Goal: Task Accomplishment & Management: Manage account settings

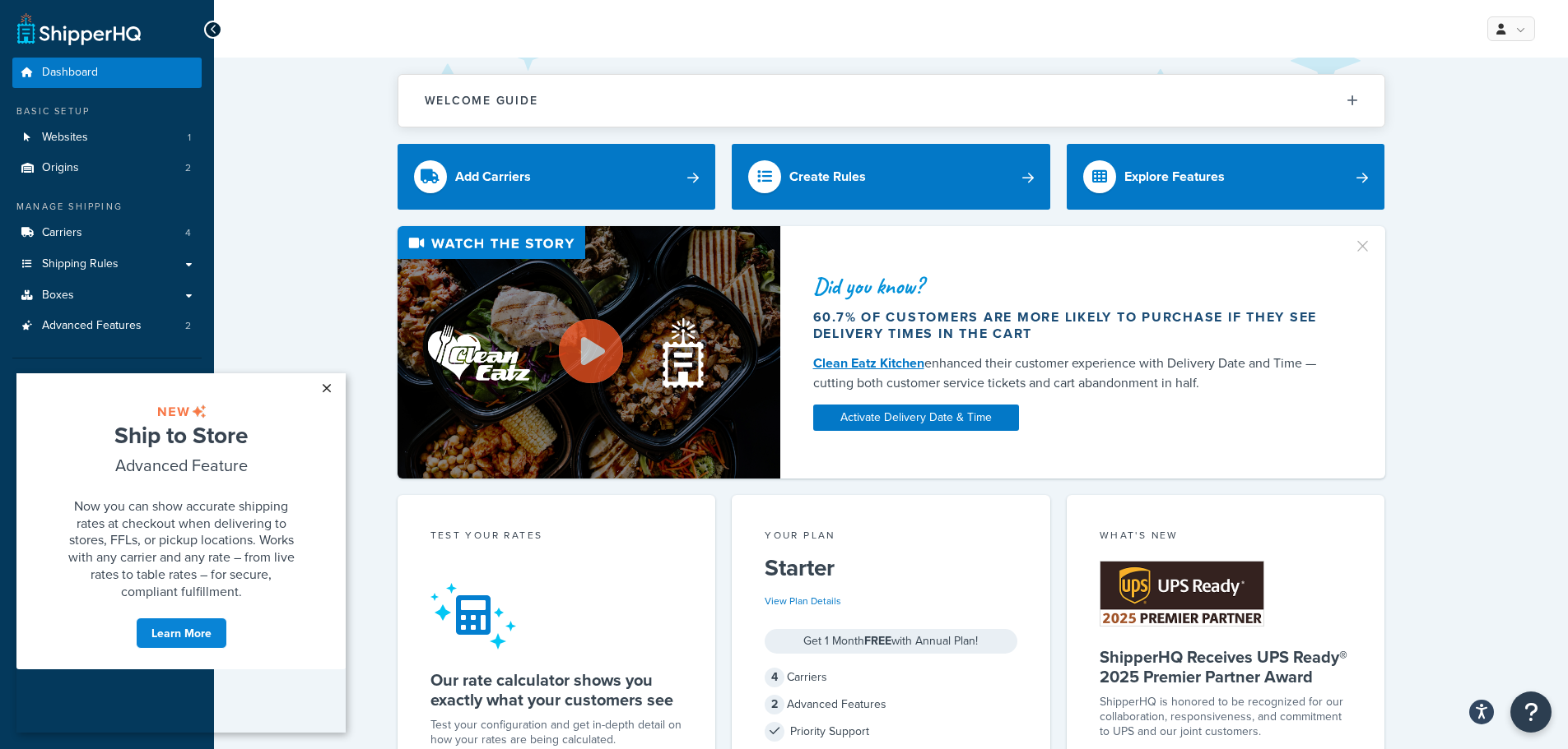
click at [327, 390] on link "×" at bounding box center [326, 388] width 29 height 30
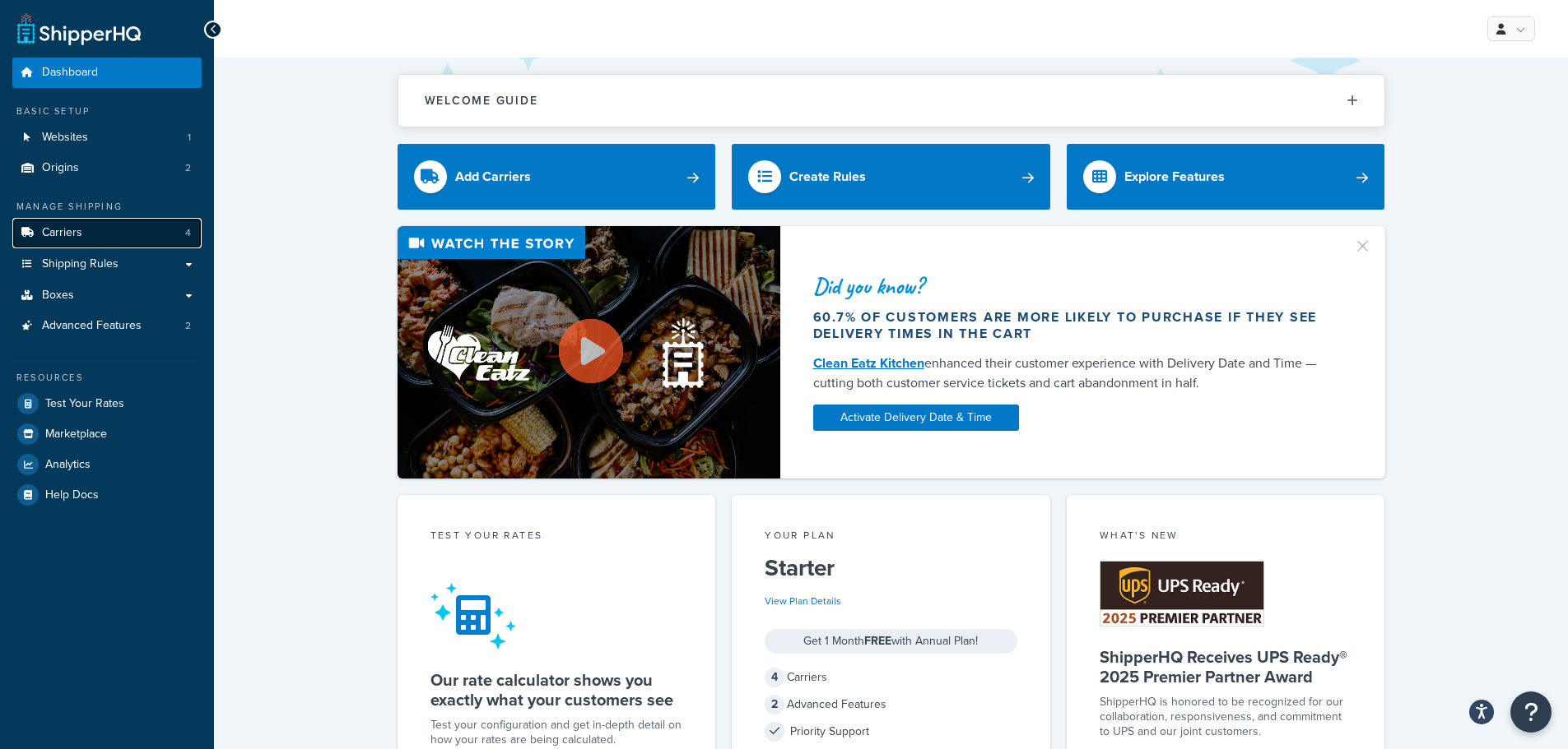
click at [123, 223] on link "Carriers 4" at bounding box center [107, 233] width 189 height 31
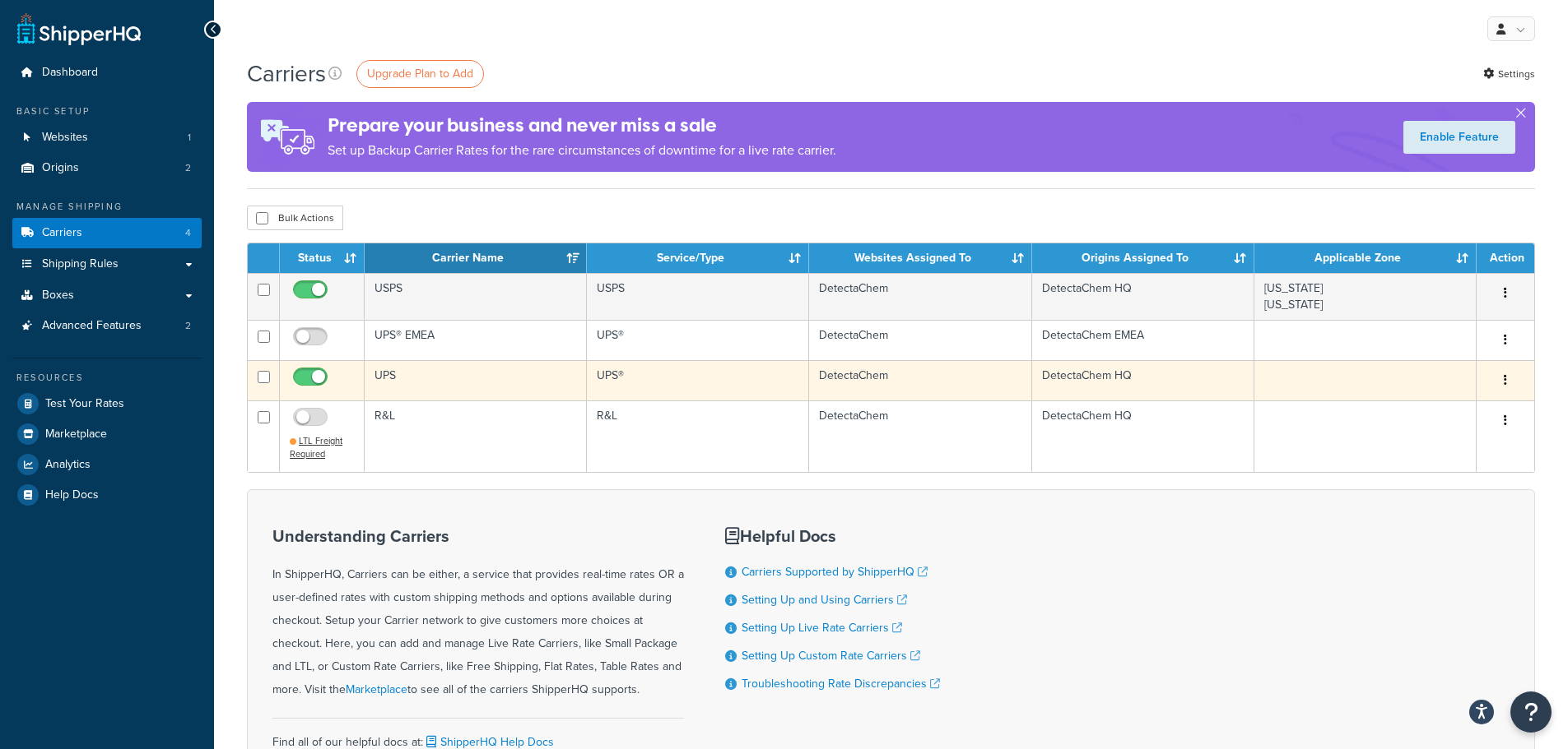
click at [1500, 379] on button "button" at bounding box center [1504, 381] width 23 height 26
click at [379, 376] on td "UPS" at bounding box center [475, 380] width 222 height 40
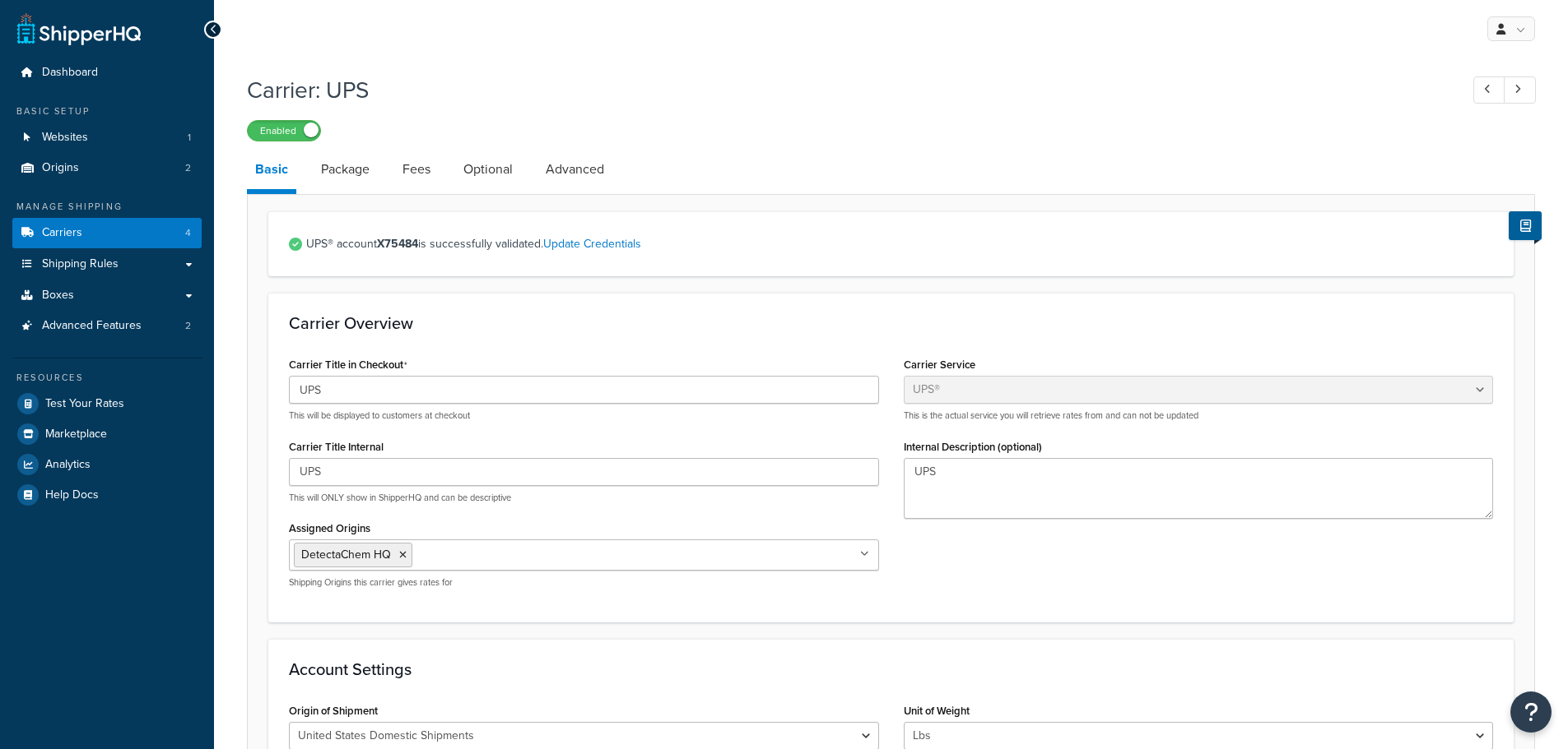
select select "ups"
select select "04"
click at [627, 242] on link "Update Credentials" at bounding box center [592, 244] width 98 height 17
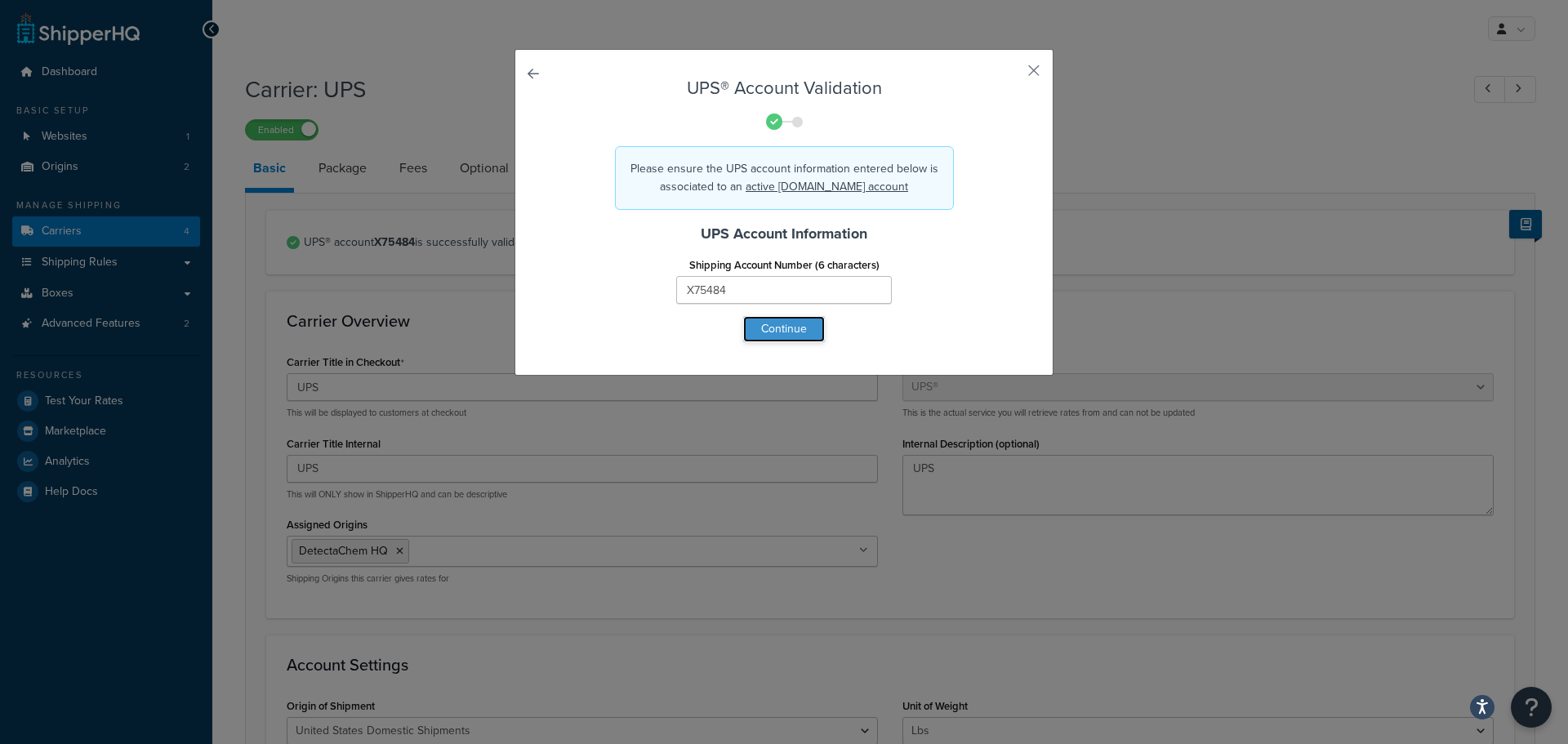
click at [763, 329] on button "Continue" at bounding box center [784, 329] width 82 height 26
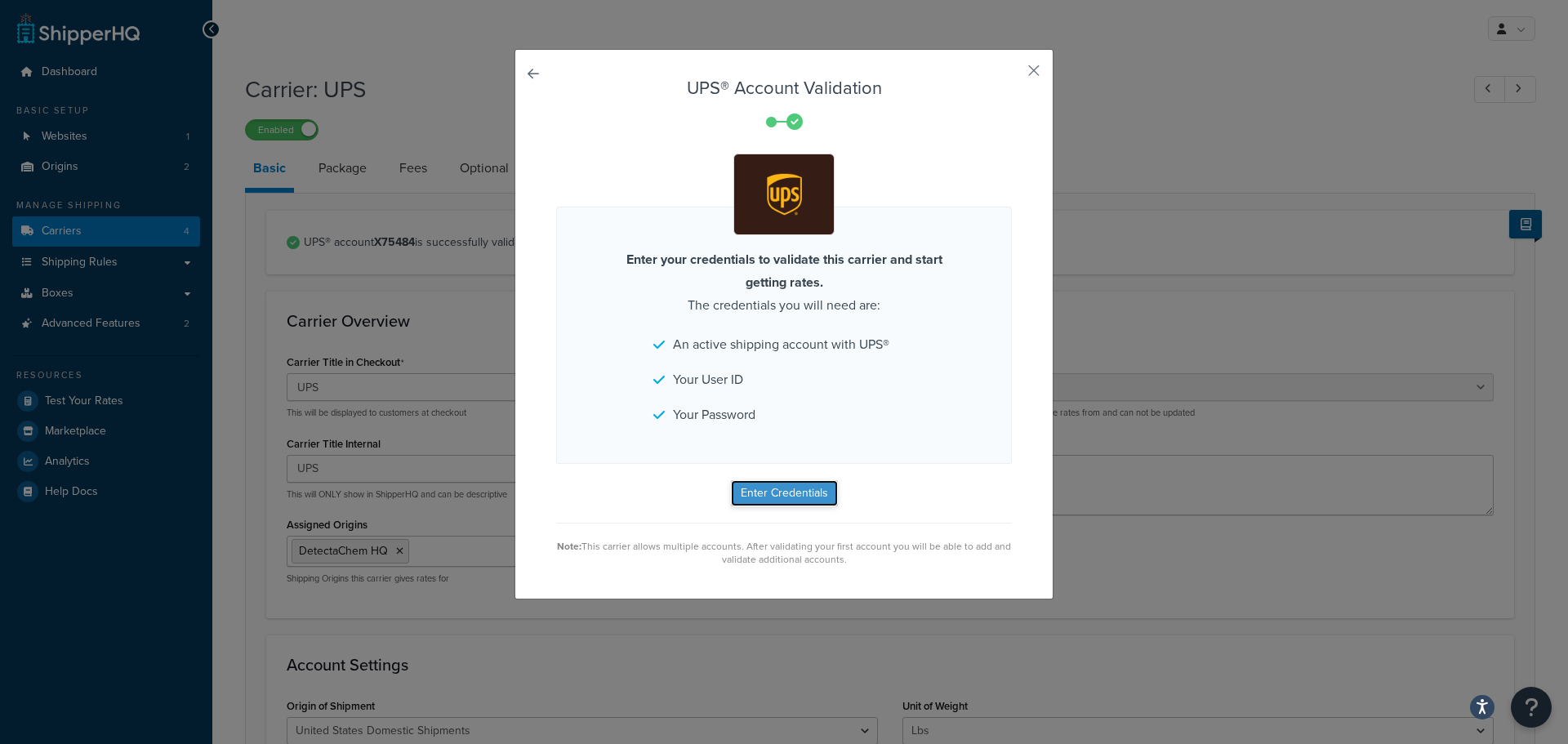
click at [784, 496] on button "Enter Credentials" at bounding box center [784, 493] width 107 height 26
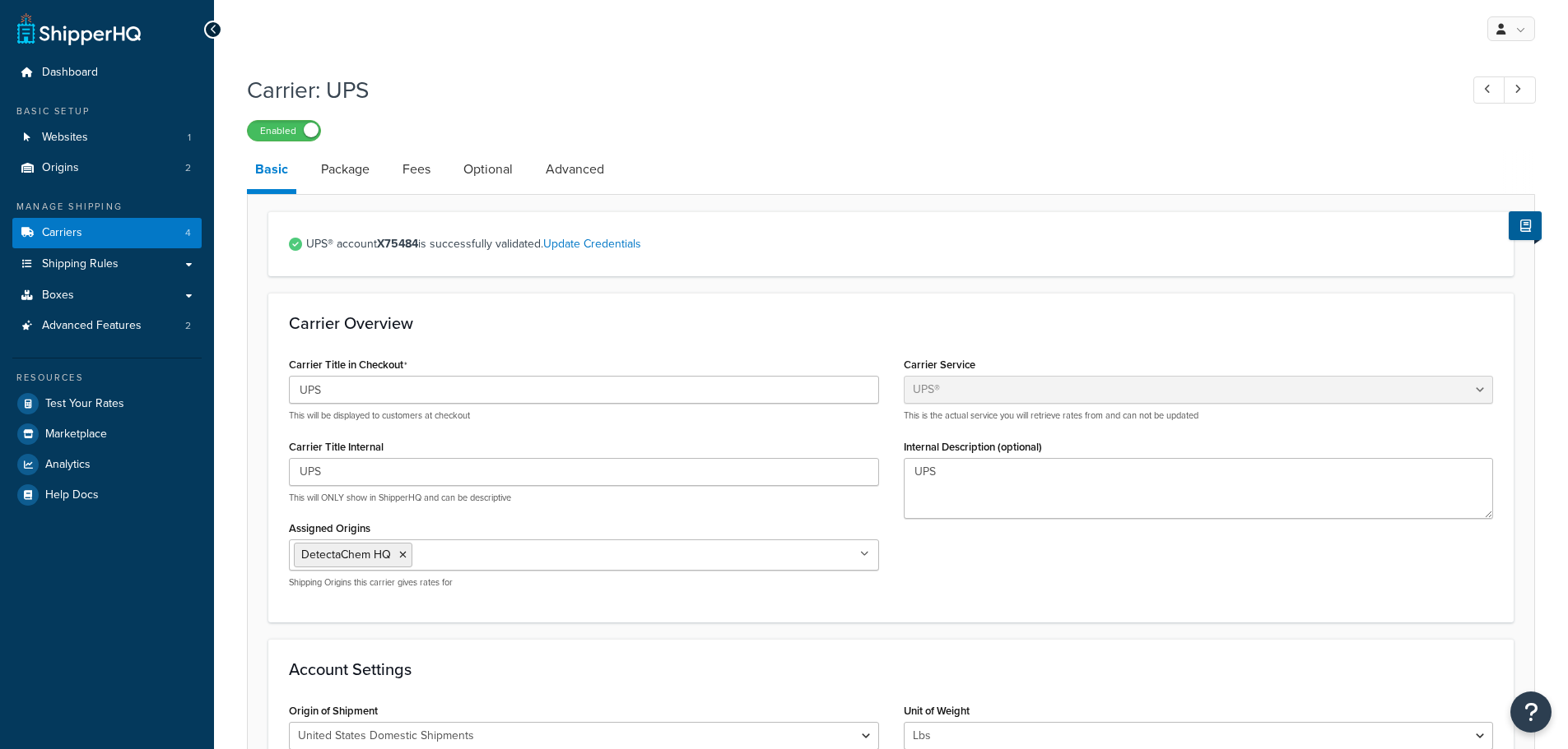
select select "ups"
select select "04"
